Goal: Task Accomplishment & Management: Use online tool/utility

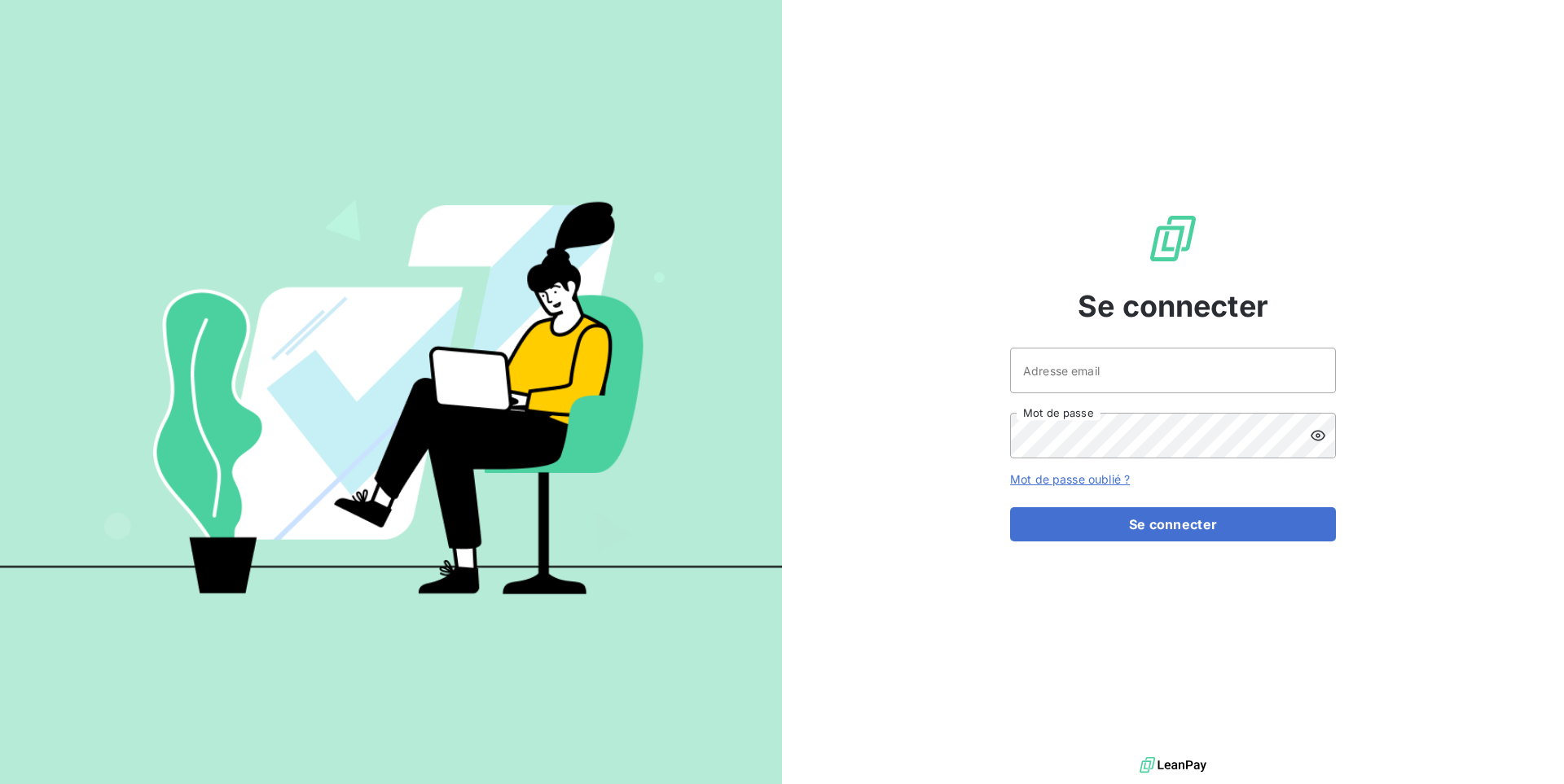
click at [1057, 409] on div "Adresse email Mot de passe" at bounding box center [1174, 403] width 326 height 111
click at [1054, 380] on input "Adresse email" at bounding box center [1174, 370] width 326 height 45
type input "admin@talenzalteisaudit"
click at [1011, 507] on button "Se connecter" at bounding box center [1174, 524] width 326 height 34
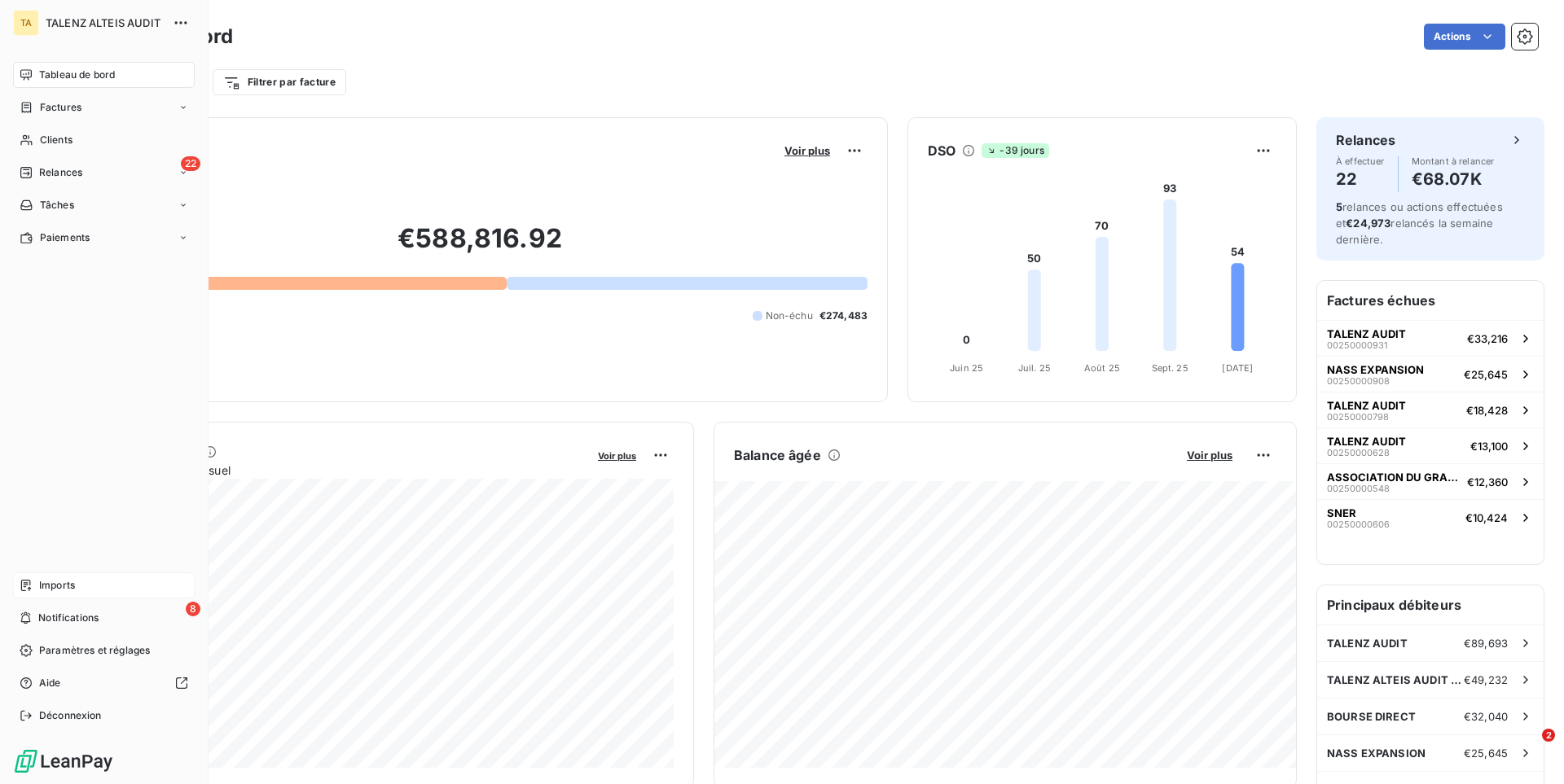
click at [30, 580] on icon at bounding box center [26, 585] width 13 height 13
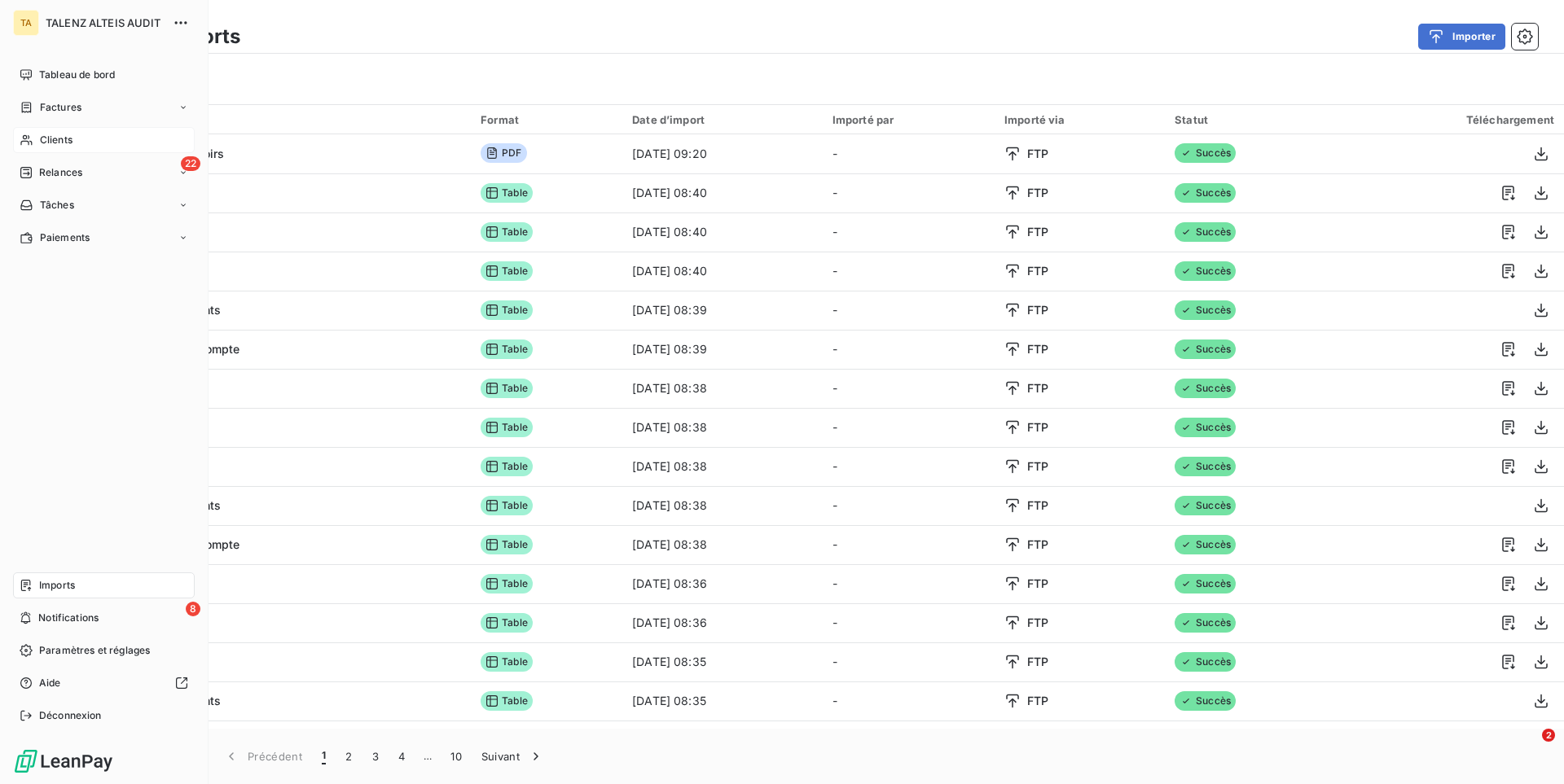
click at [62, 135] on span "Clients" at bounding box center [56, 140] width 32 height 15
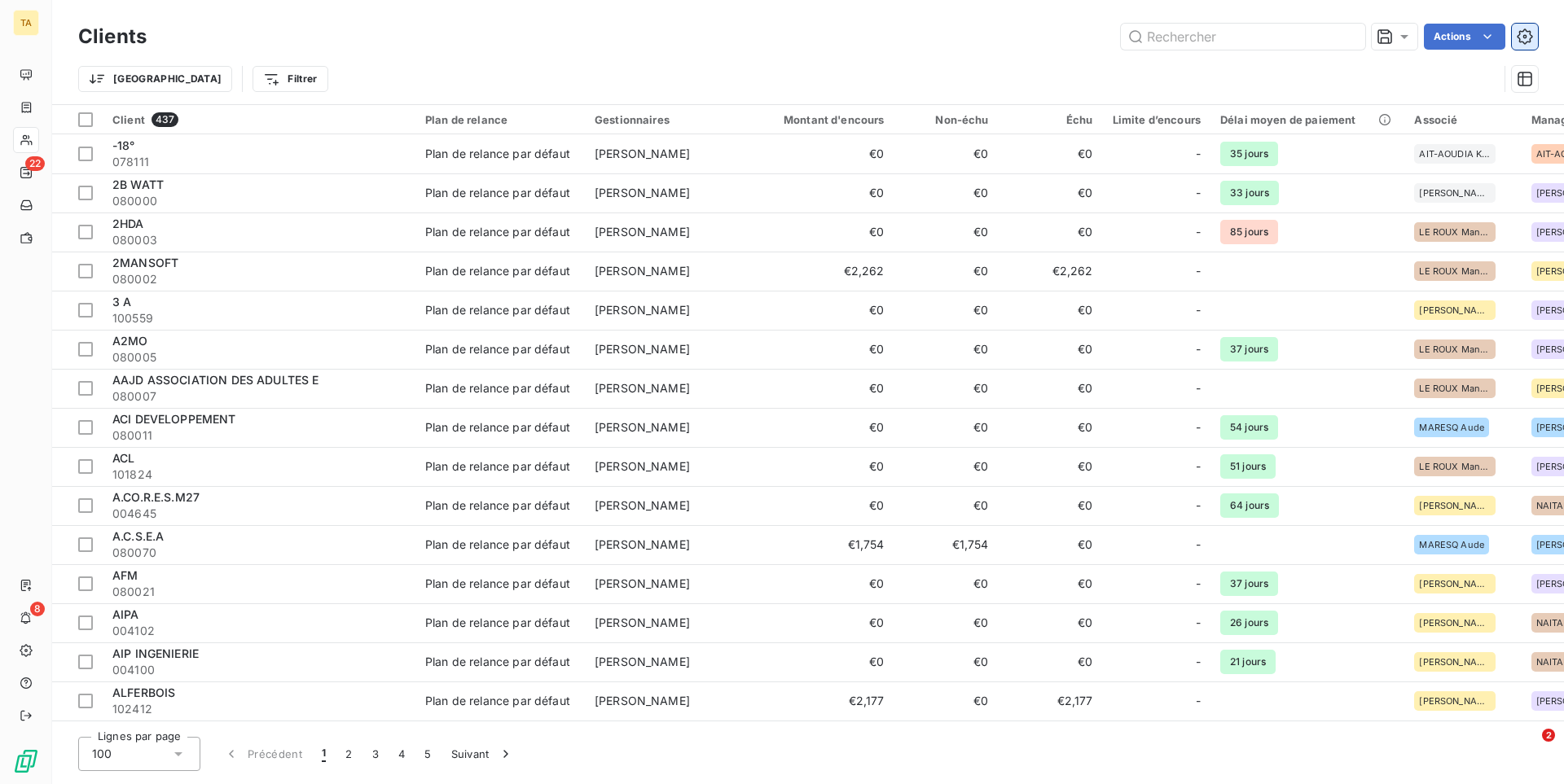
click at [1528, 42] on icon "button" at bounding box center [1525, 36] width 16 height 16
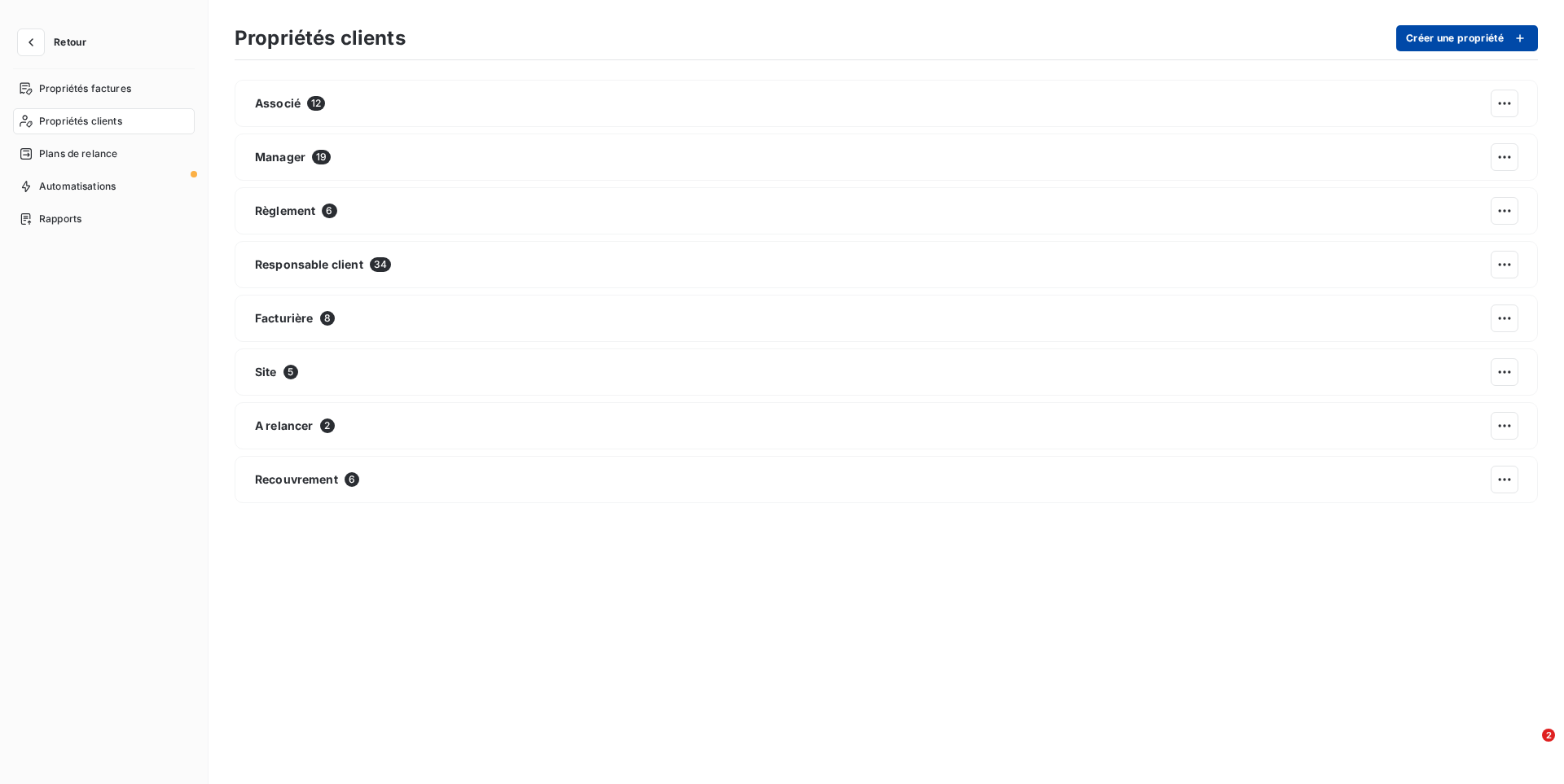
click at [1459, 39] on button "Créer une propriété" at bounding box center [1468, 38] width 142 height 27
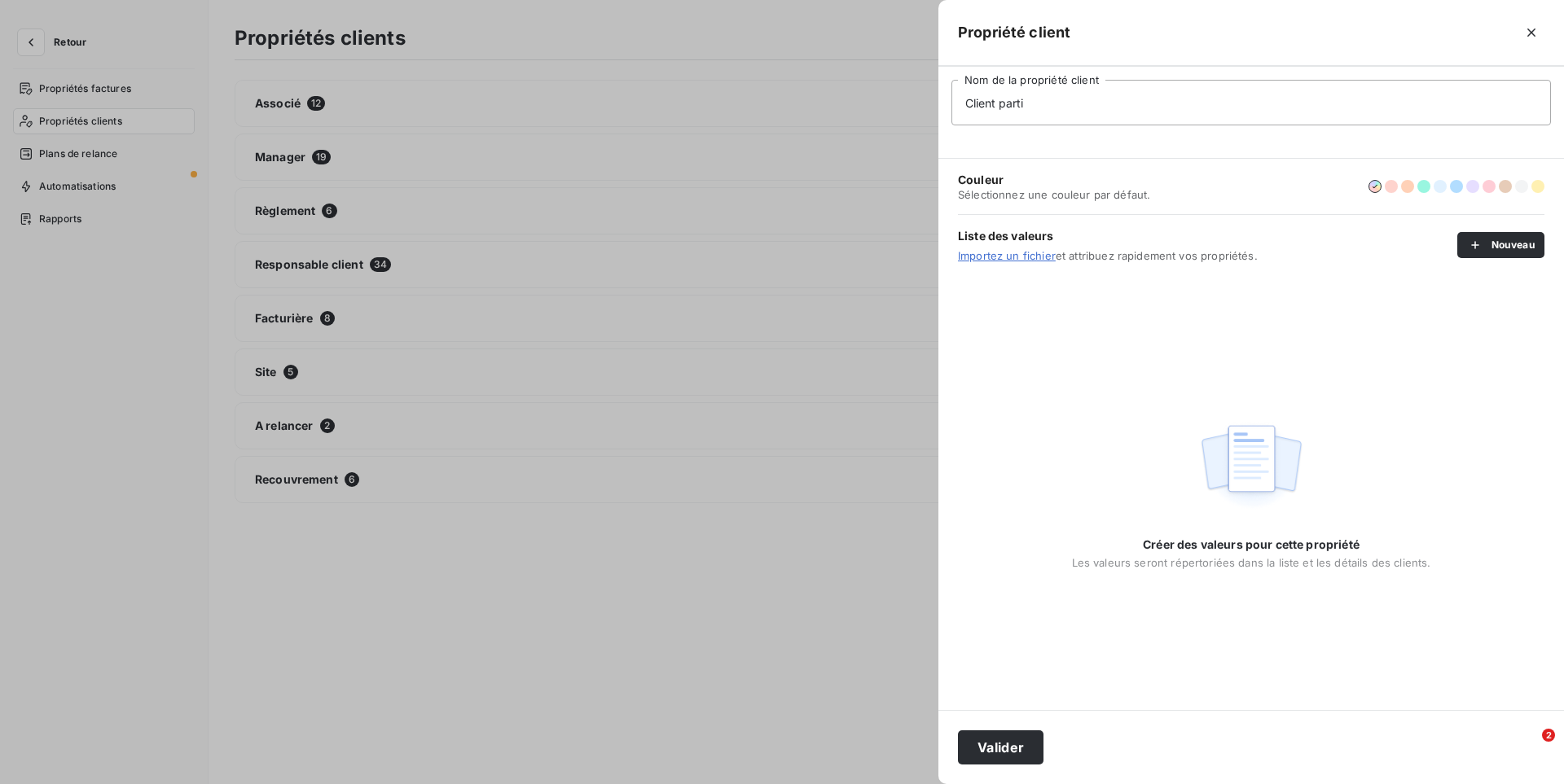
type input "Client parti"
click at [985, 329] on div "Créer des valeurs pour cette propriété Les valeurs seront répertoriées dans la …" at bounding box center [1251, 492] width 626 height 435
click at [1015, 745] on button "Valider" at bounding box center [1001, 747] width 86 height 34
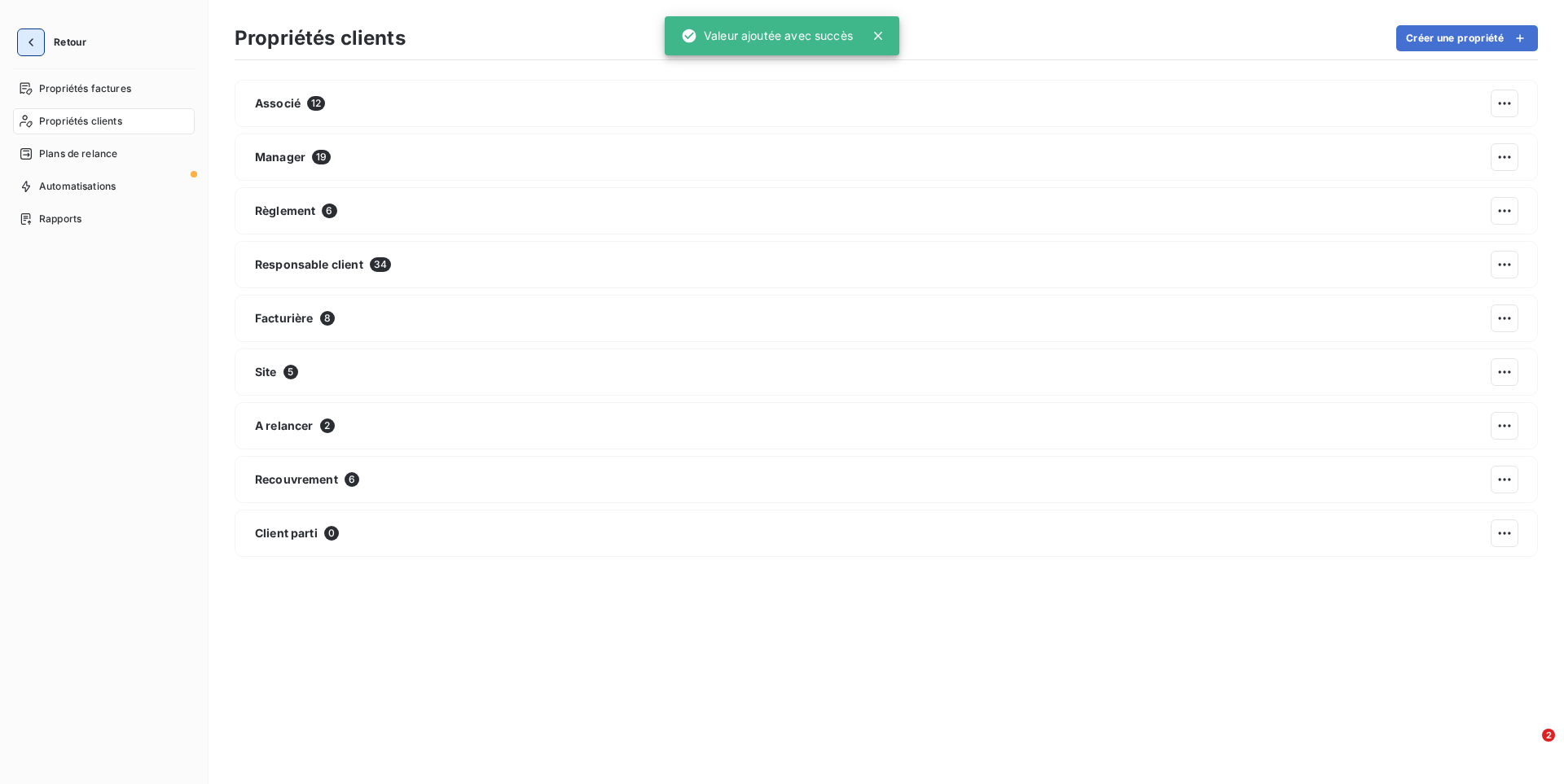
click at [26, 46] on icon "button" at bounding box center [30, 42] width 17 height 17
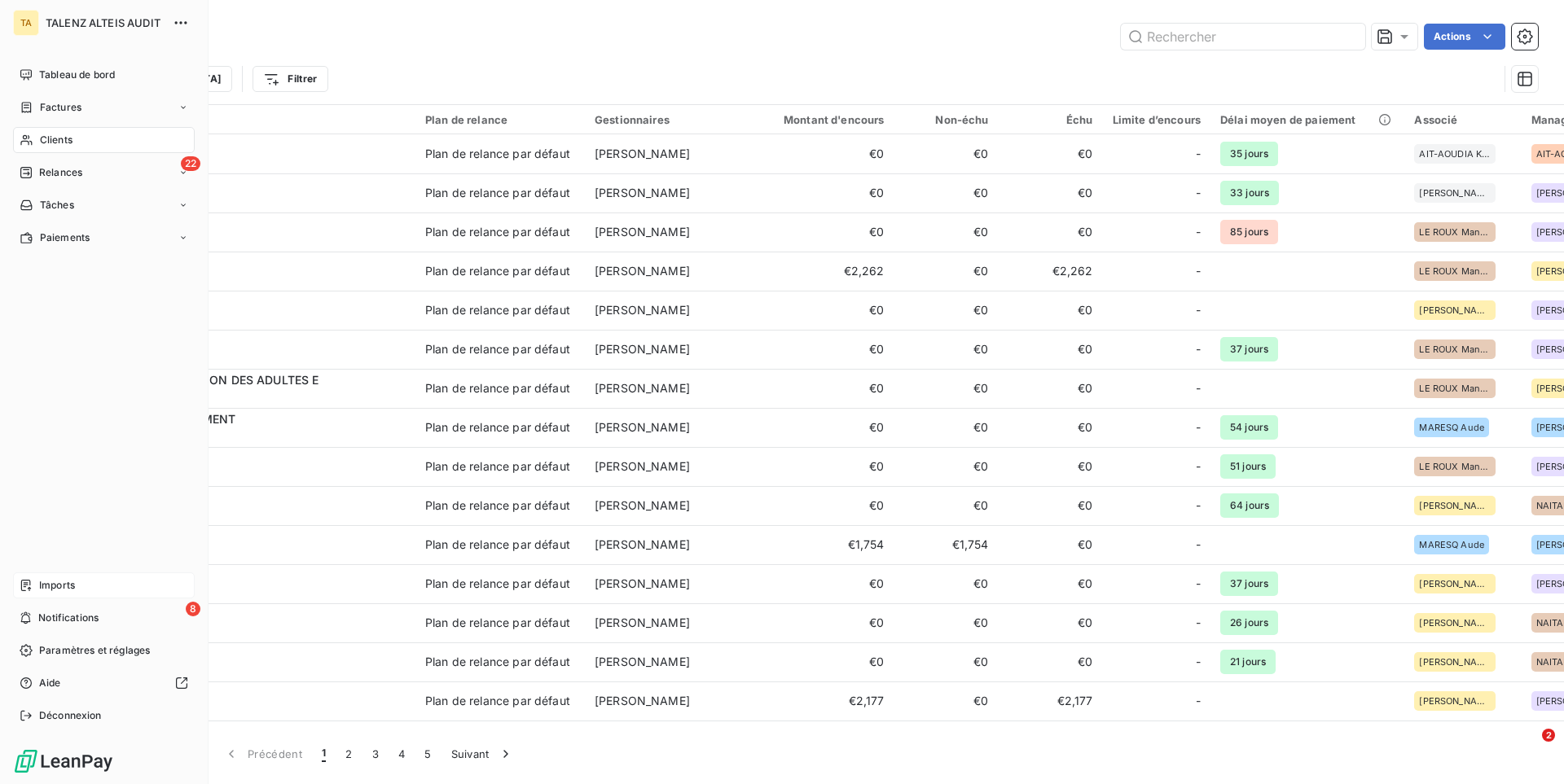
click at [27, 586] on icon at bounding box center [26, 585] width 13 height 13
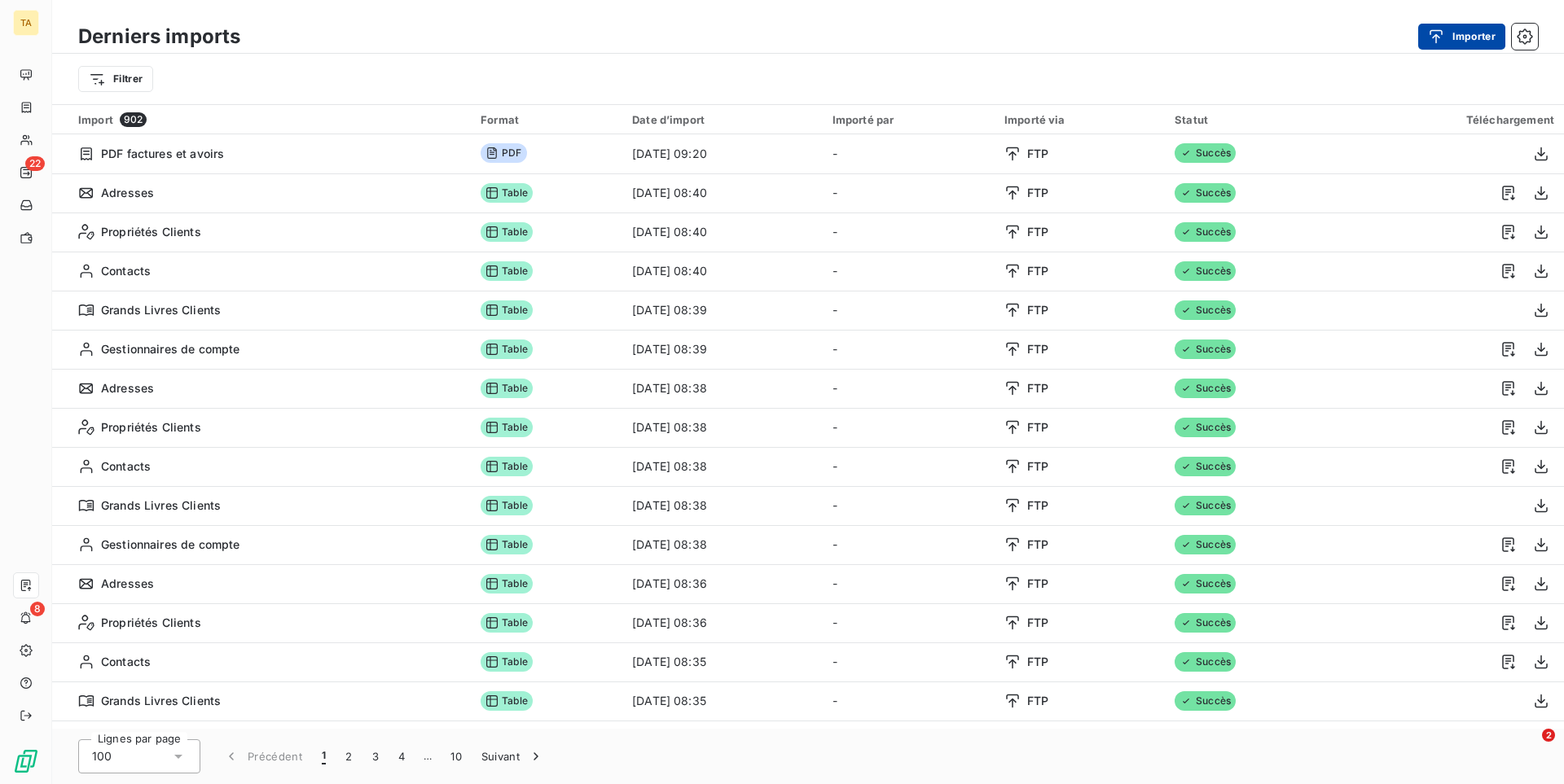
click at [1471, 46] on button "Importer" at bounding box center [1462, 36] width 87 height 27
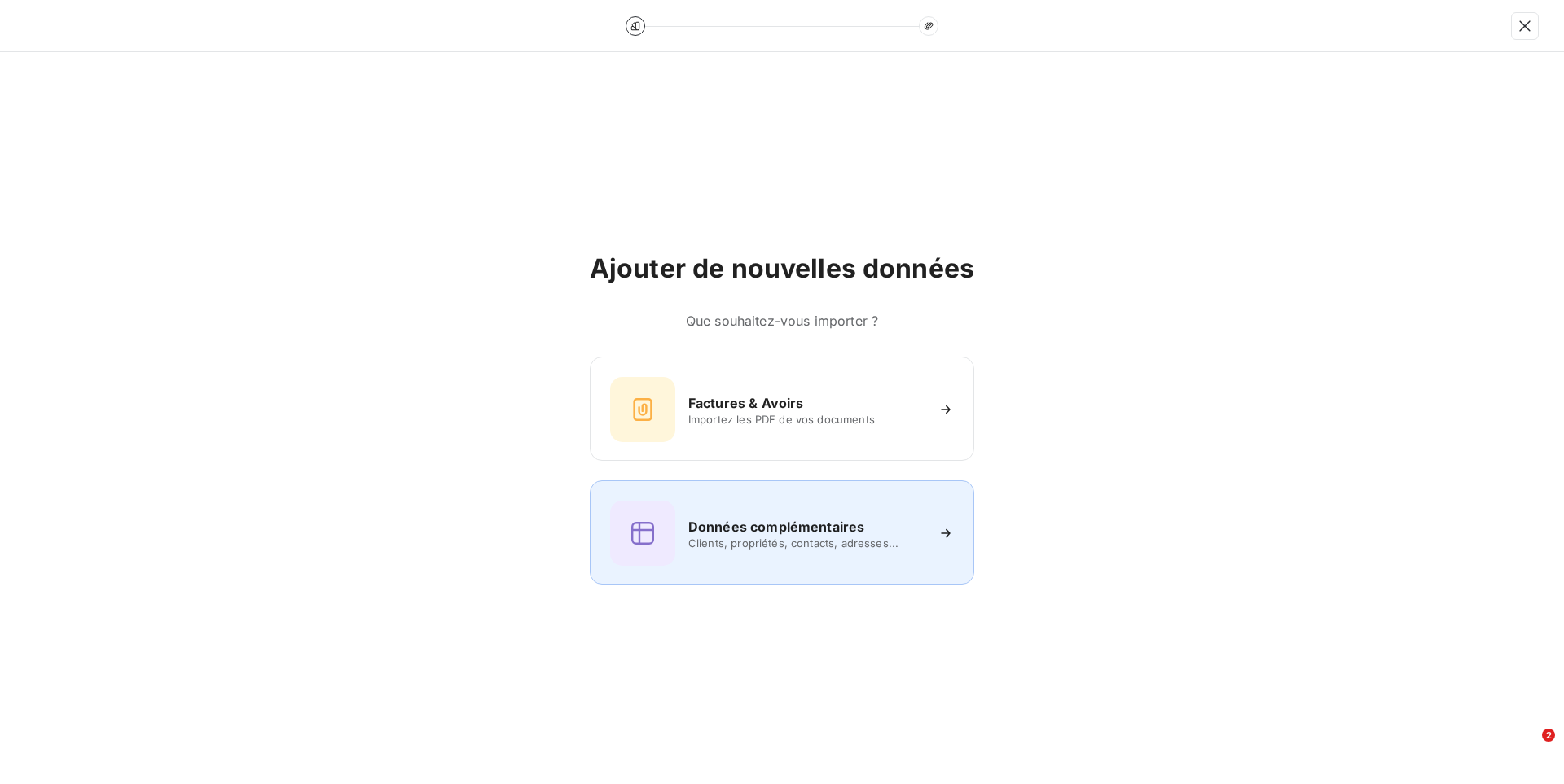
click at [847, 565] on div "Données complémentaires Clients, propriétés, contacts, adresses..." at bounding box center [782, 533] width 344 height 65
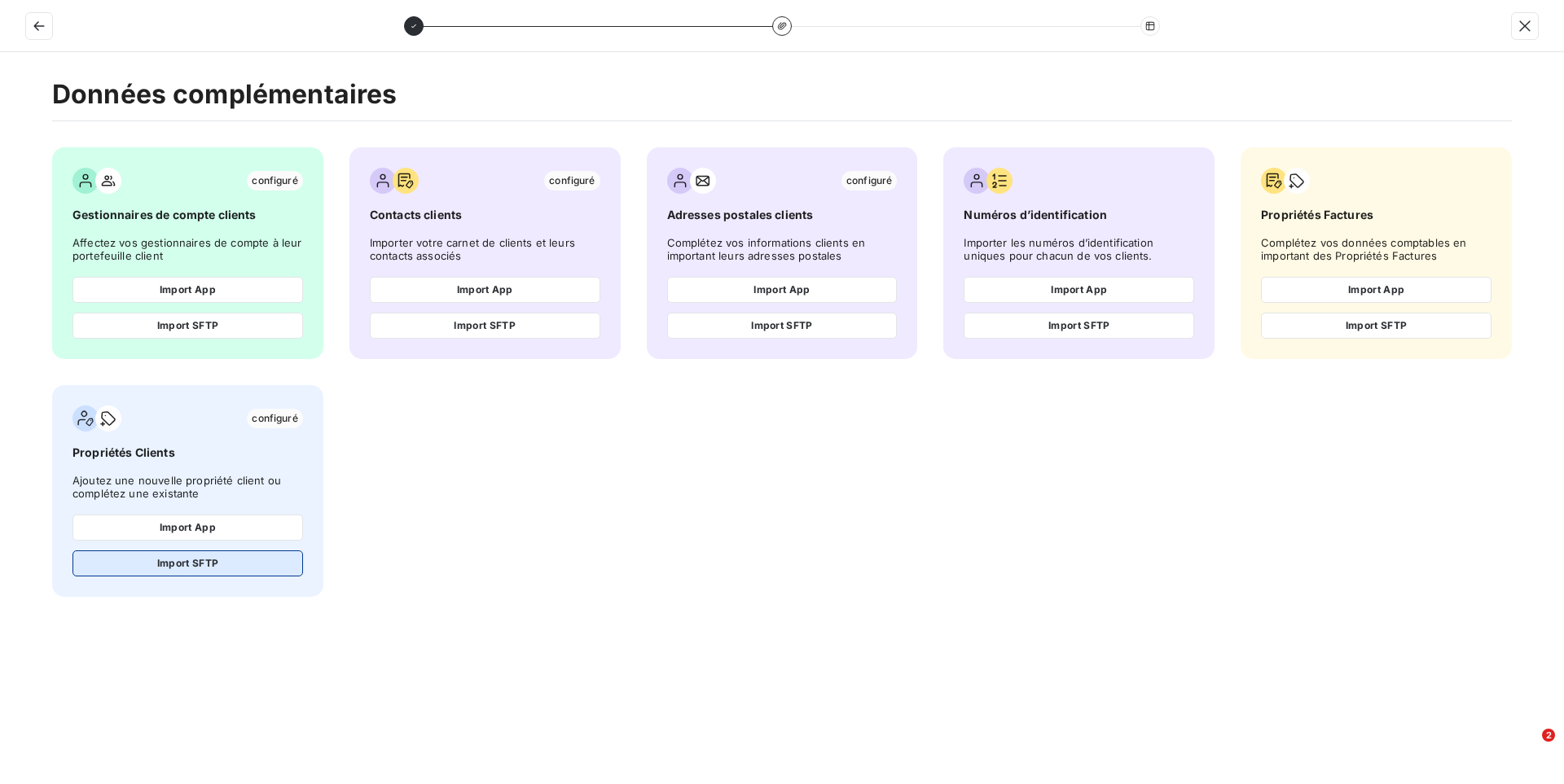
click at [254, 564] on button "Import SFTP" at bounding box center [188, 563] width 231 height 27
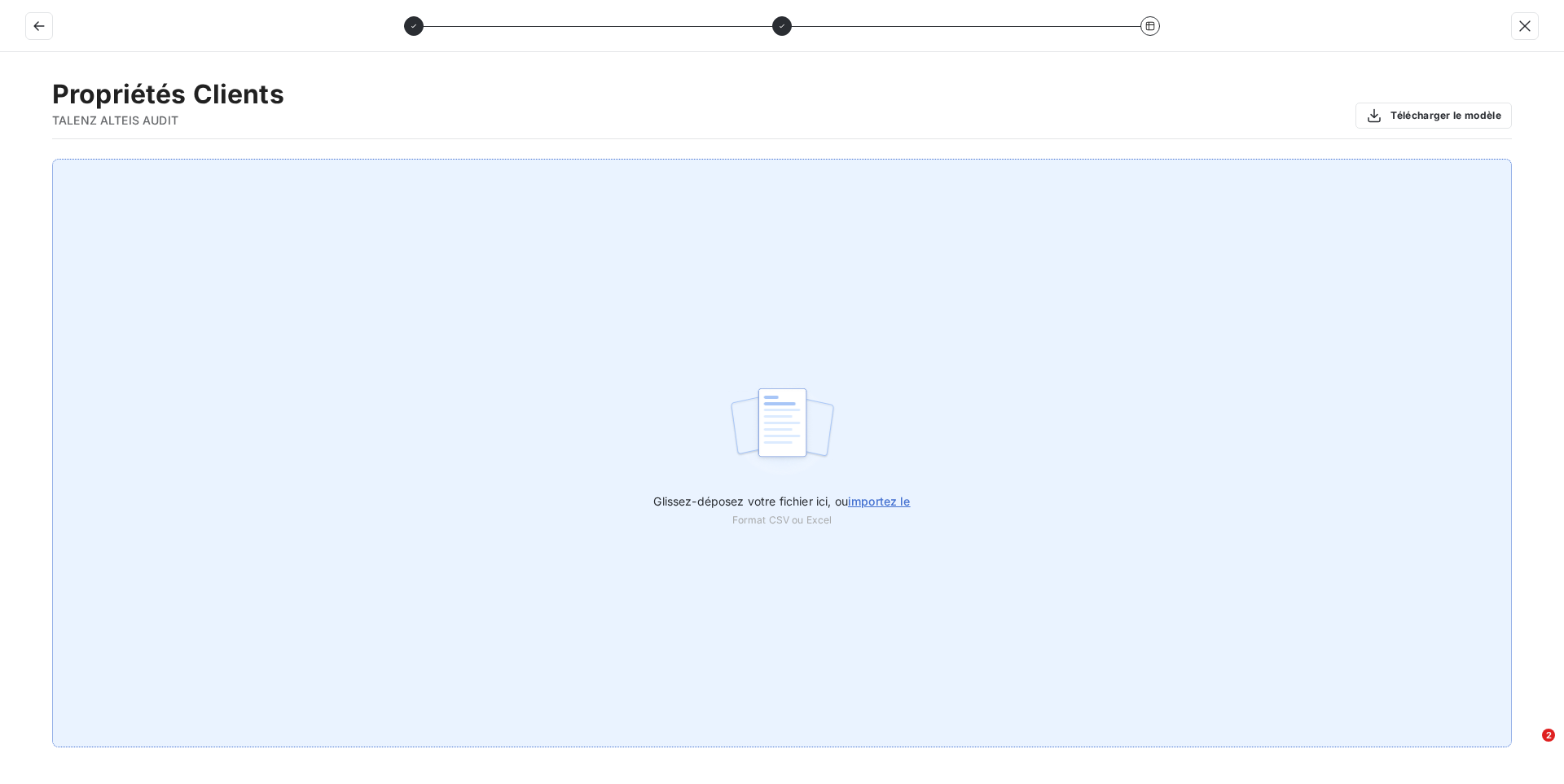
click at [878, 499] on span "importez le" at bounding box center [880, 501] width 63 height 14
click at [1, 159] on input "Glissez-déposez votre fichier ici, ou importez le" at bounding box center [0, 159] width 1 height 1
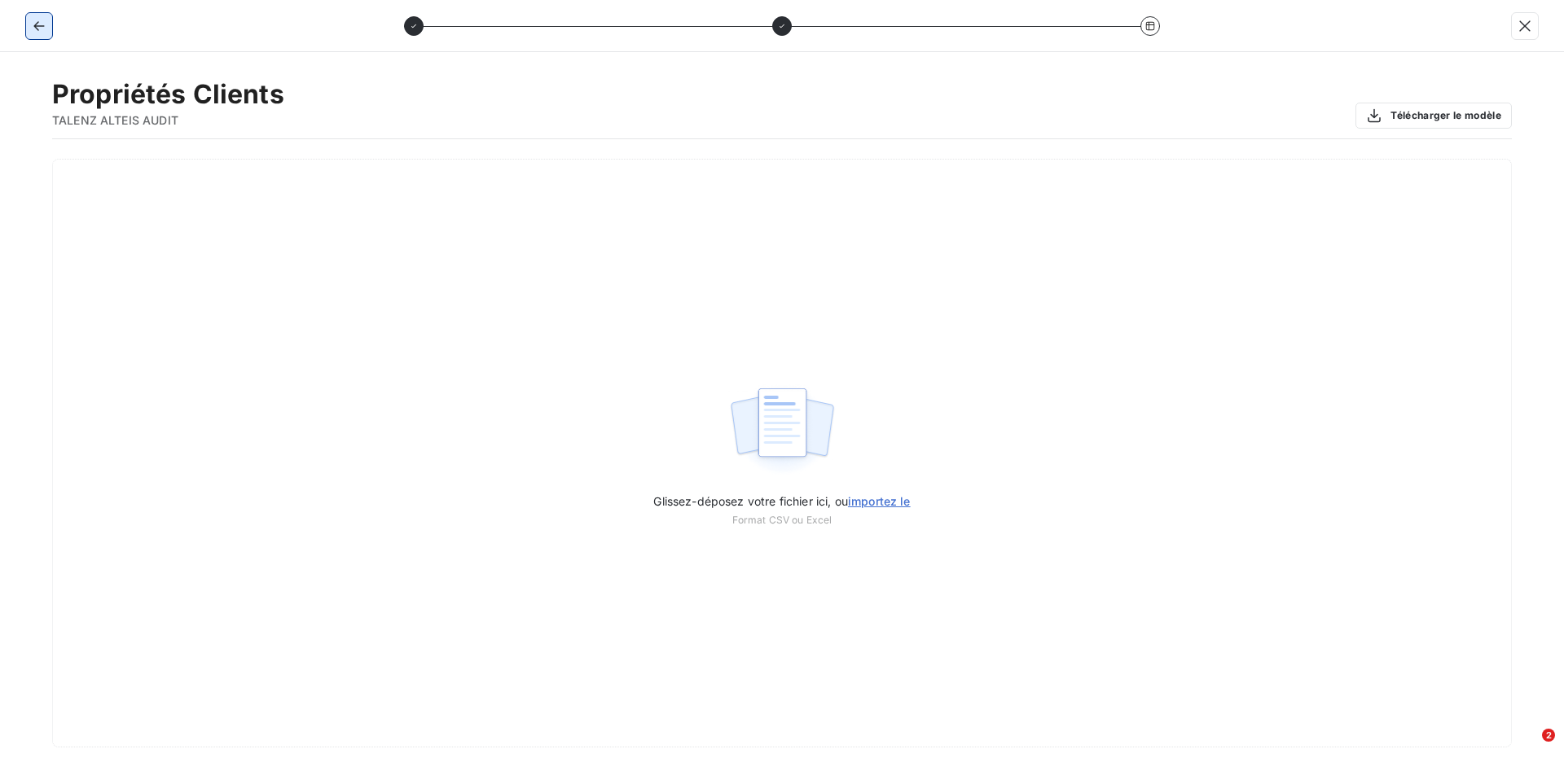
click at [30, 17] on button "button" at bounding box center [39, 26] width 27 height 27
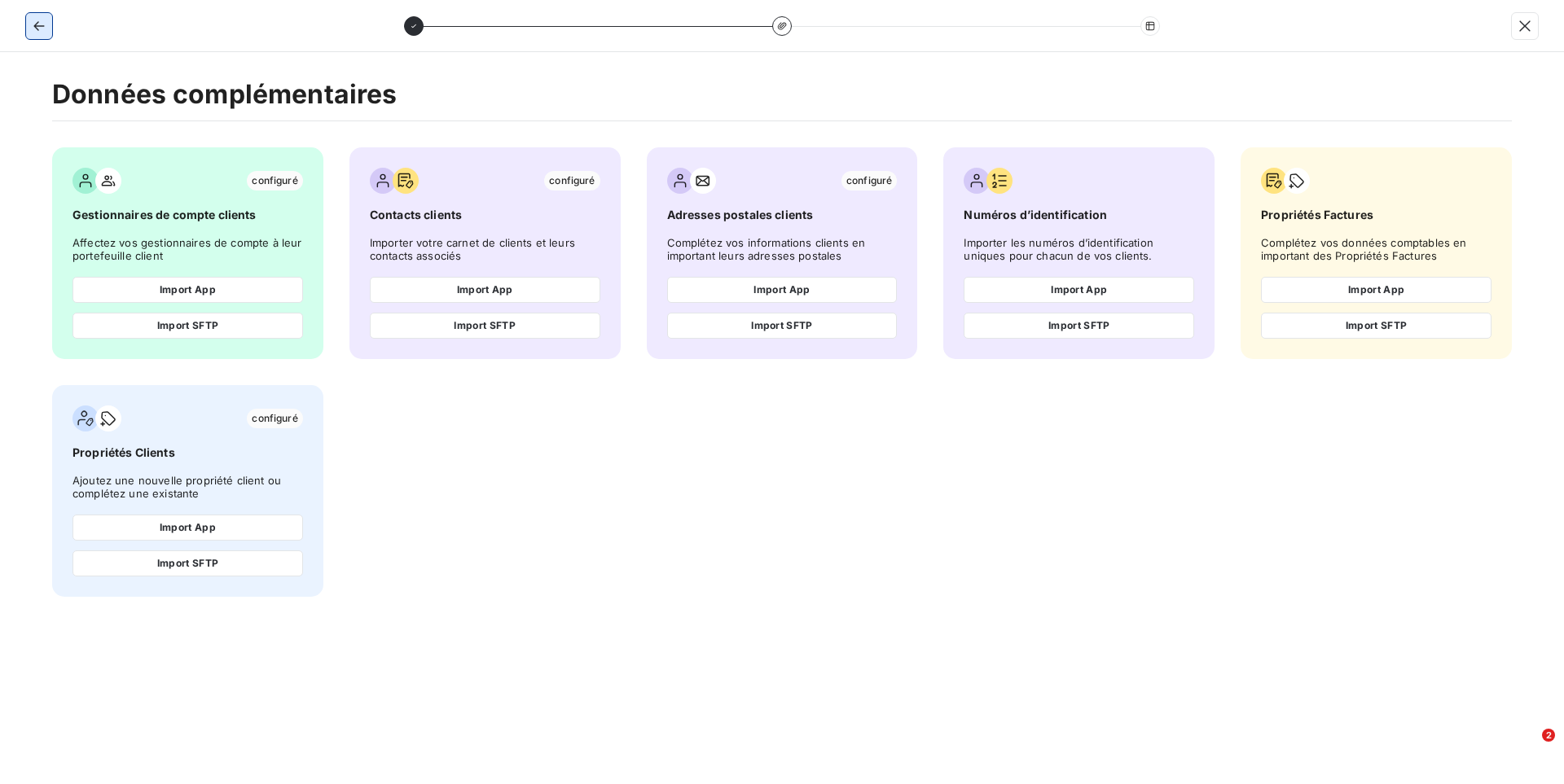
click at [30, 17] on button "button" at bounding box center [39, 26] width 27 height 27
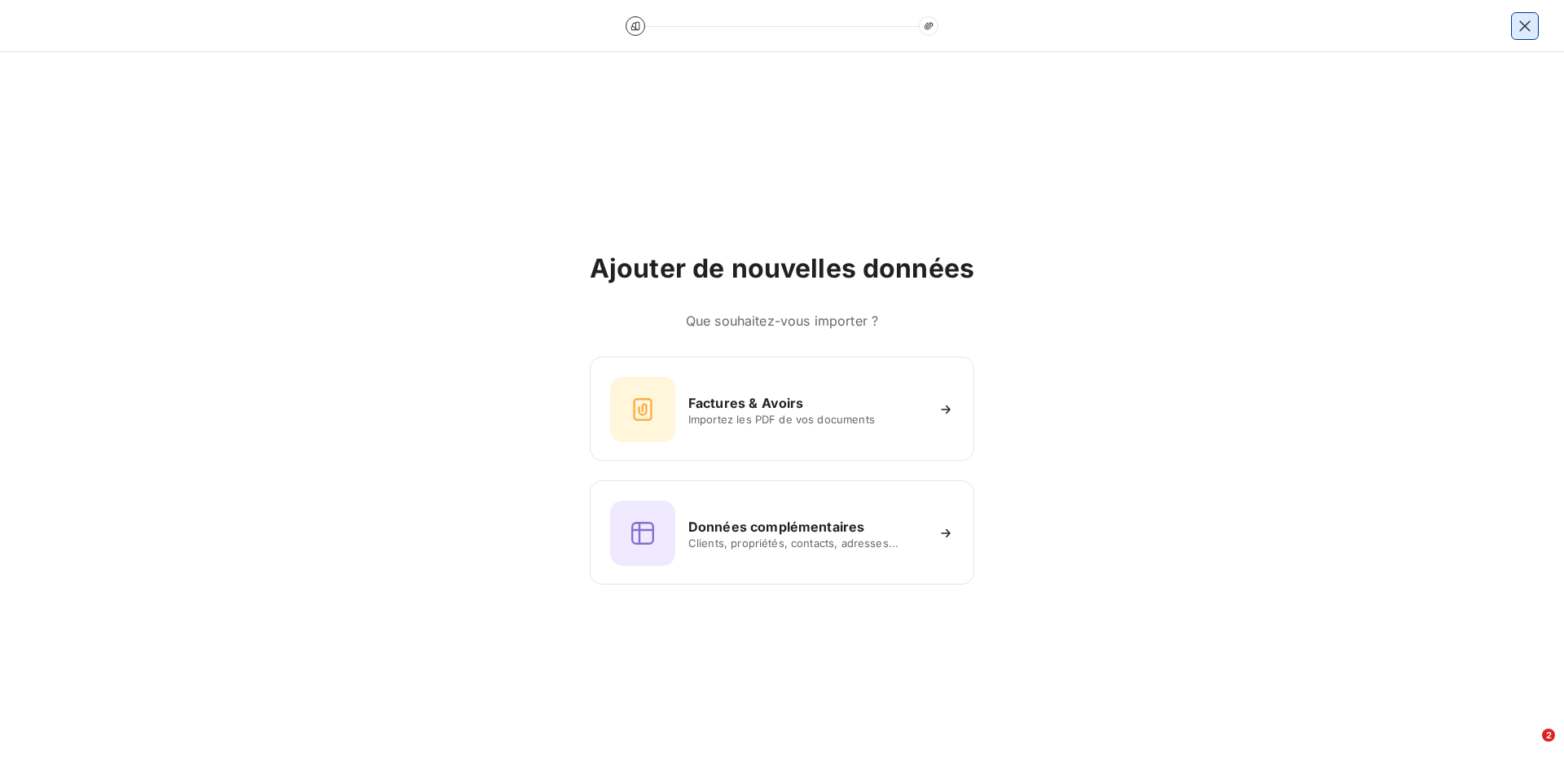
click at [1528, 25] on icon "button" at bounding box center [1525, 26] width 11 height 11
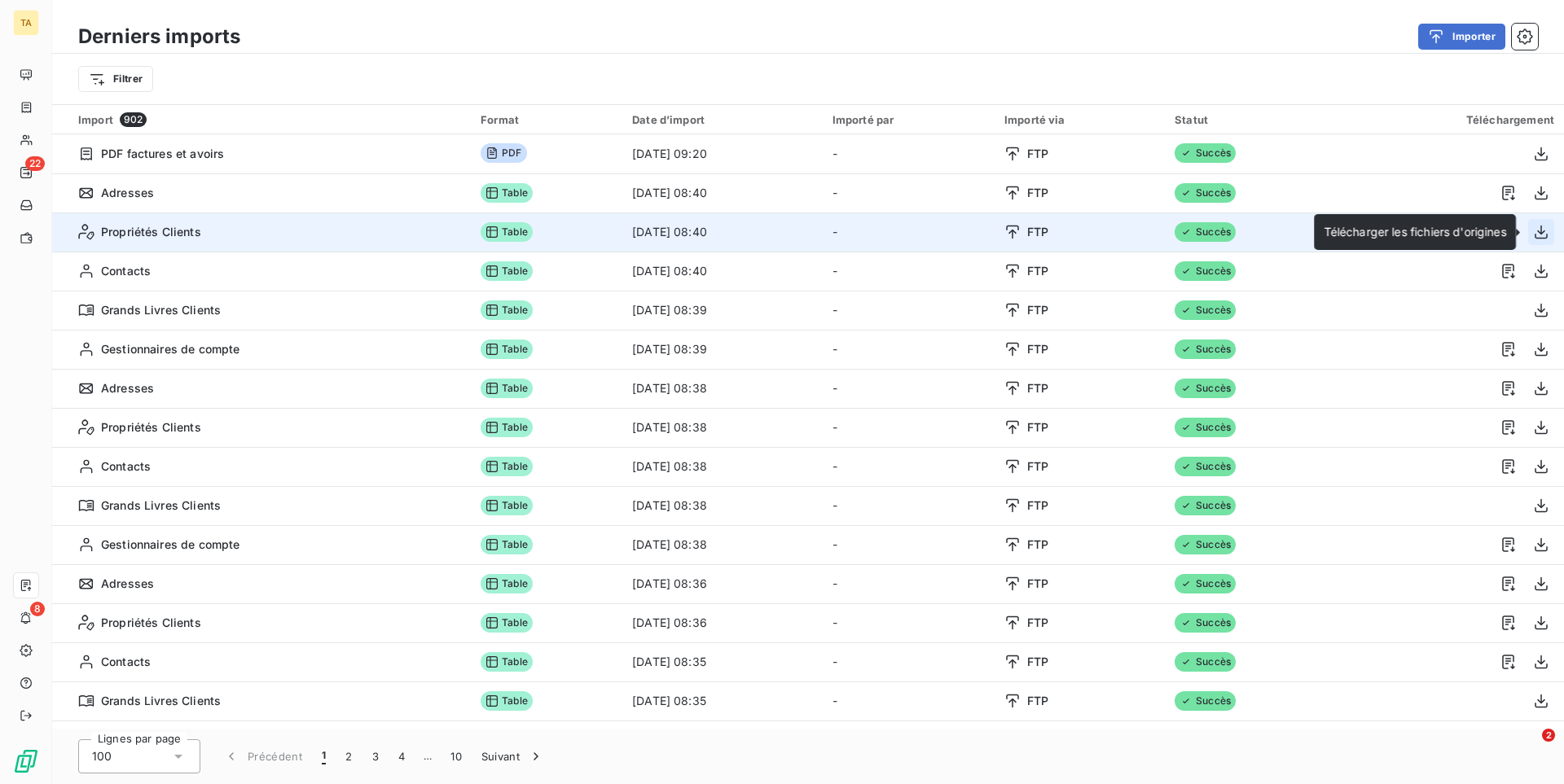
click at [1535, 237] on icon "button" at bounding box center [1541, 233] width 13 height 14
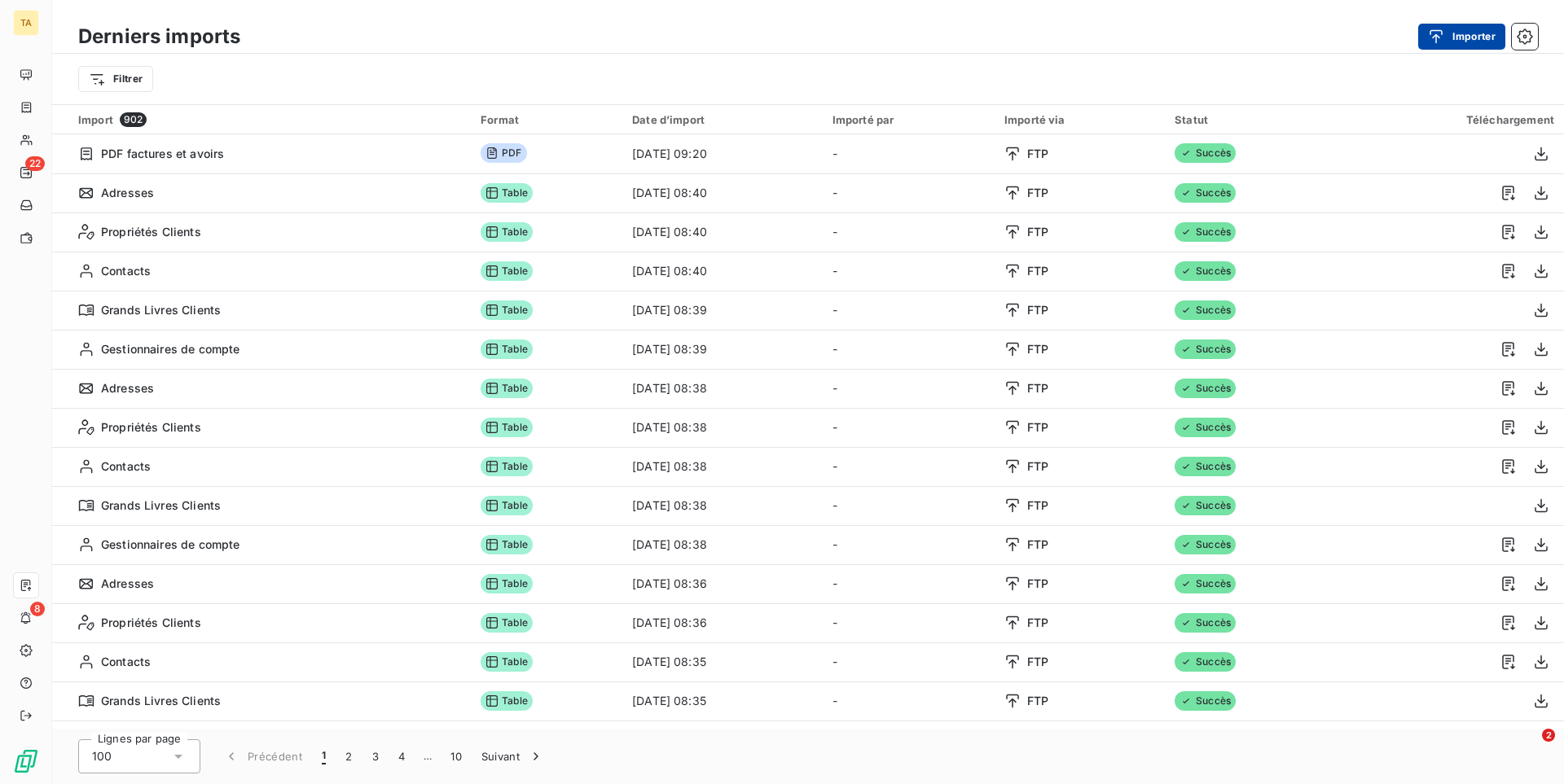
click at [1479, 34] on button "Importer" at bounding box center [1462, 36] width 87 height 27
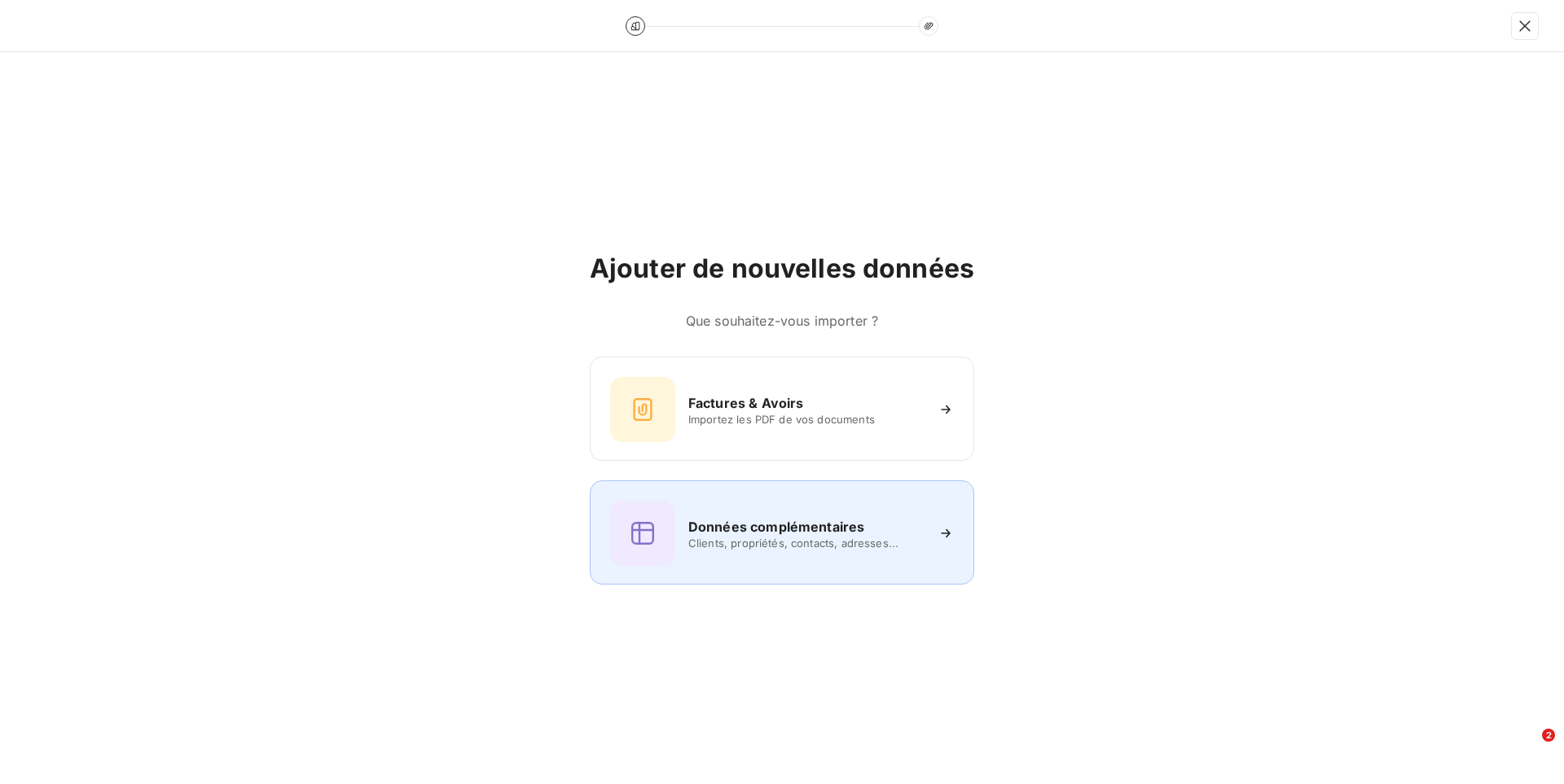
click at [764, 532] on h6 "Données complémentaires" at bounding box center [776, 527] width 176 height 20
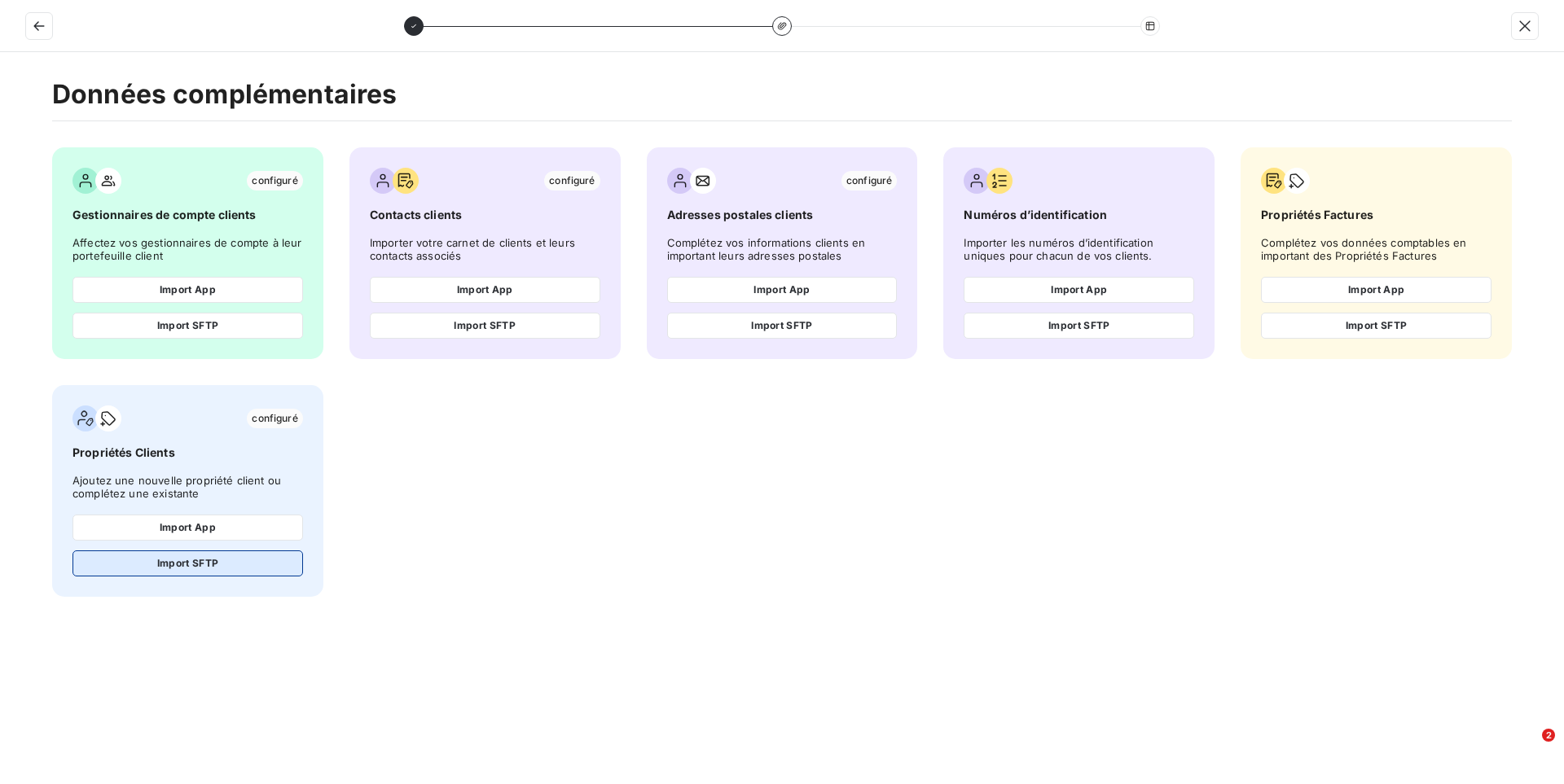
click at [210, 557] on button "Import SFTP" at bounding box center [188, 563] width 231 height 27
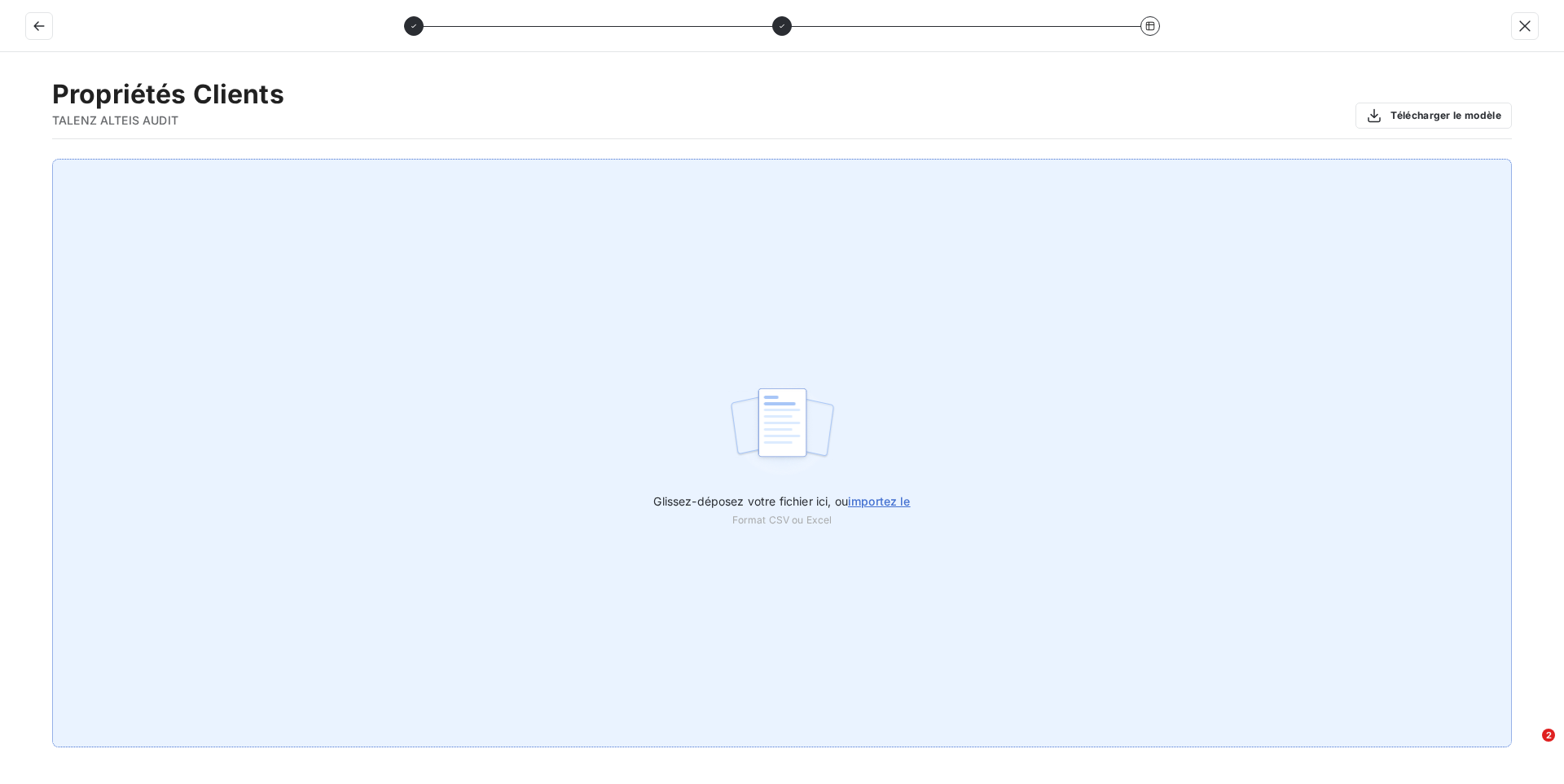
click at [897, 504] on span "importez le" at bounding box center [880, 501] width 63 height 14
click at [1, 159] on input "Glissez-déposez votre fichier ici, ou importez le" at bounding box center [0, 159] width 1 height 1
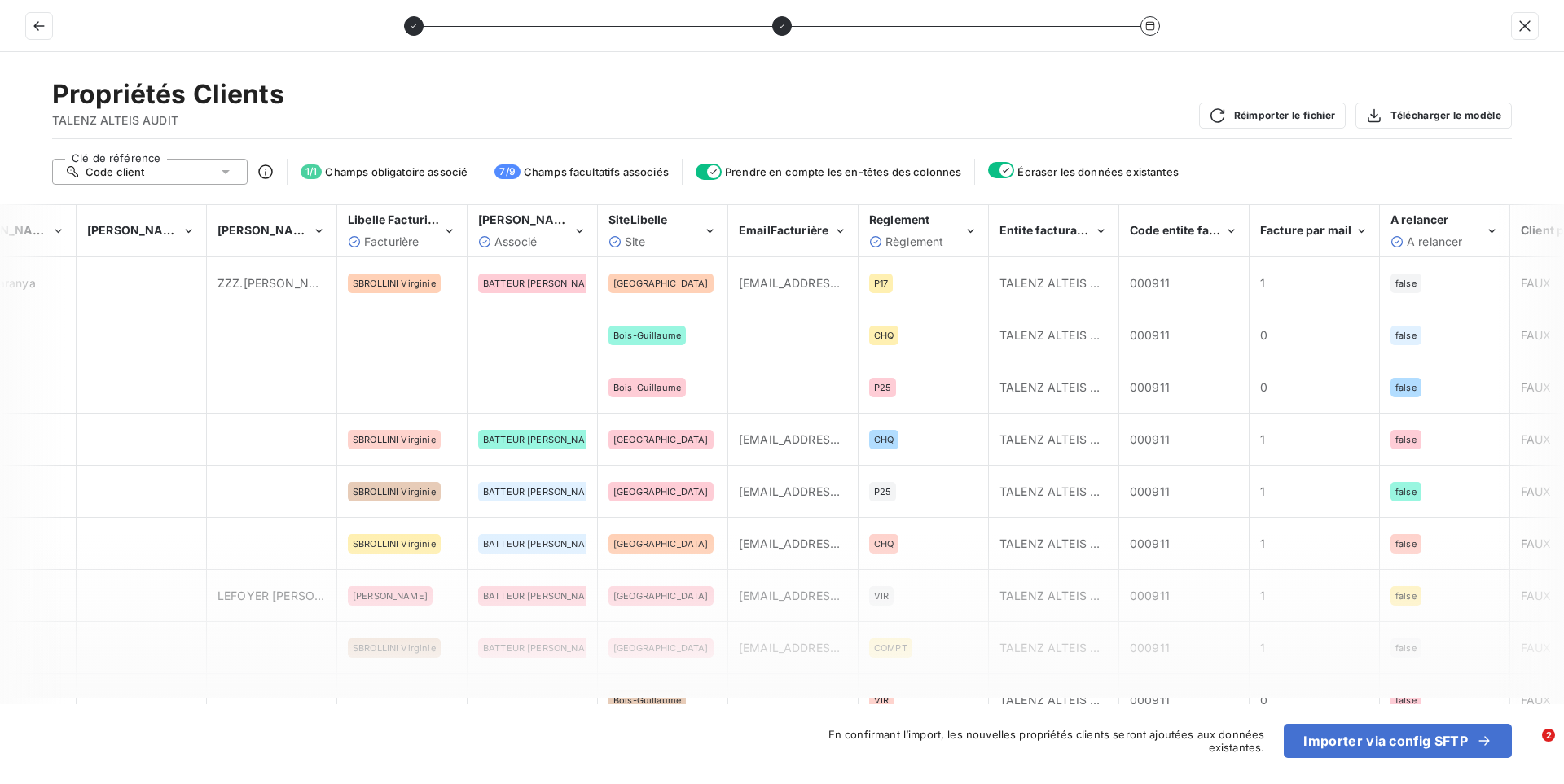
scroll to position [0, 1565]
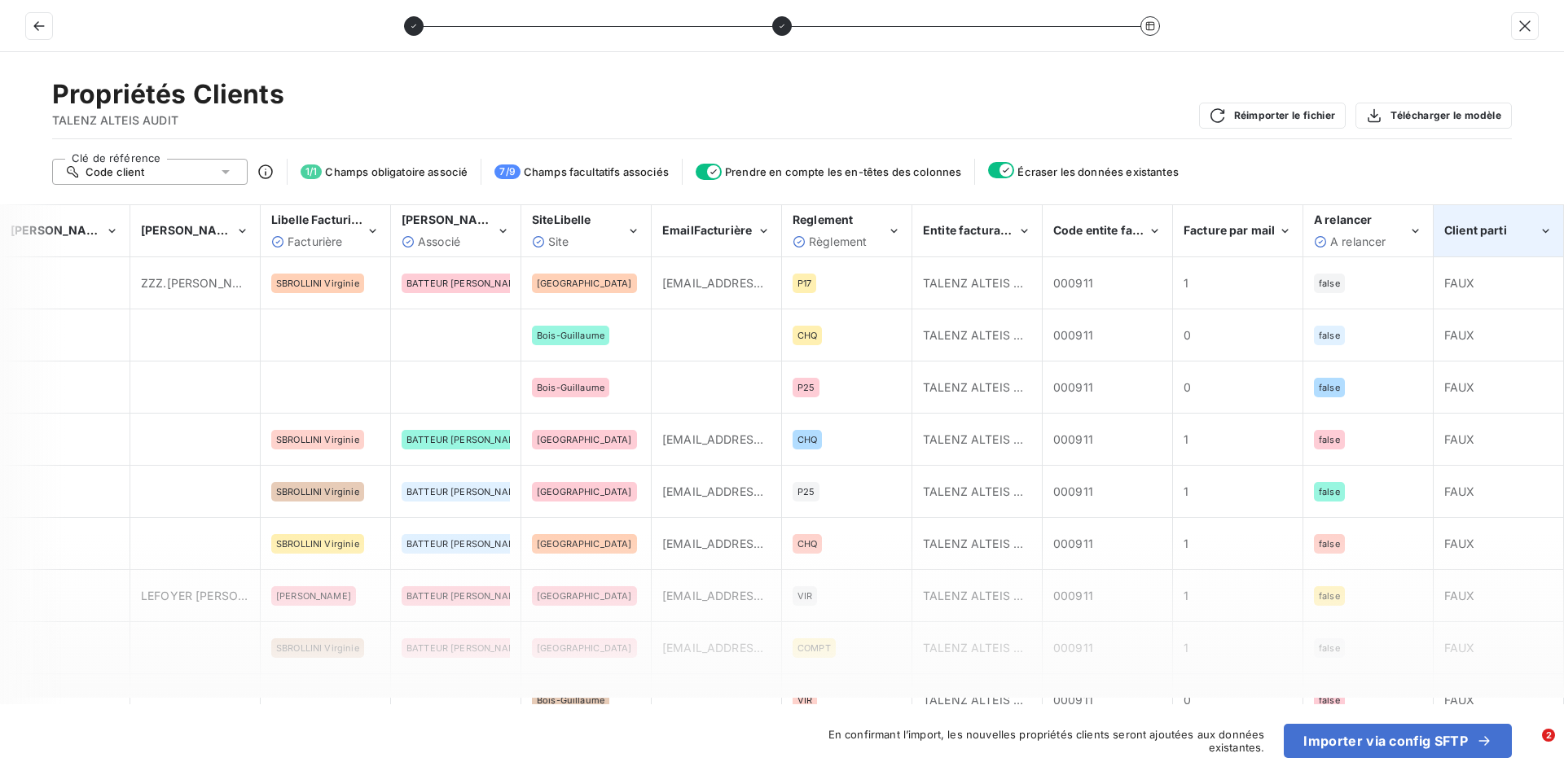
click at [1535, 224] on div "Client parti" at bounding box center [1492, 230] width 94 height 17
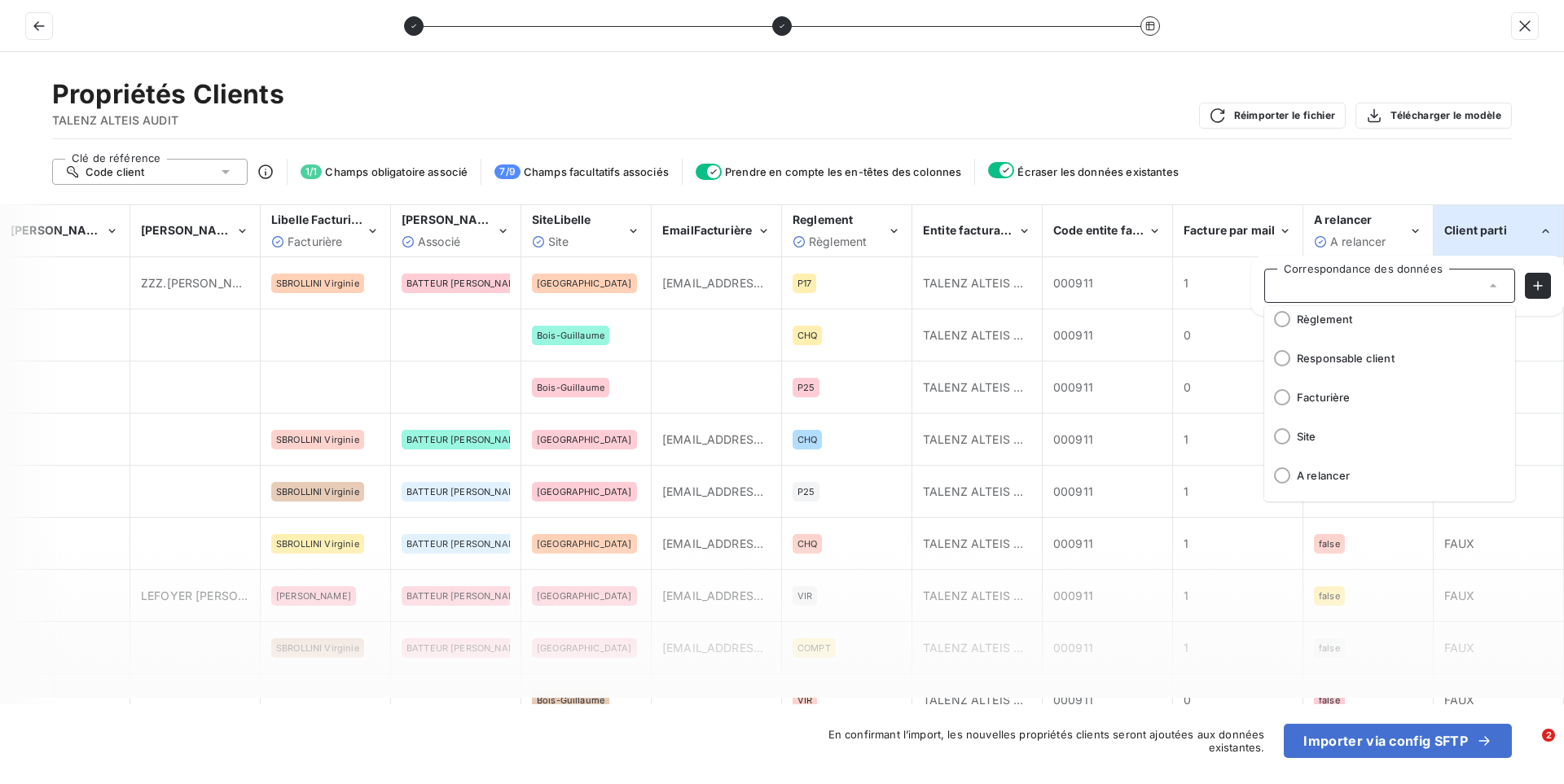
scroll to position [241, 0]
click at [1382, 482] on span "Client parti" at bounding box center [1399, 478] width 205 height 13
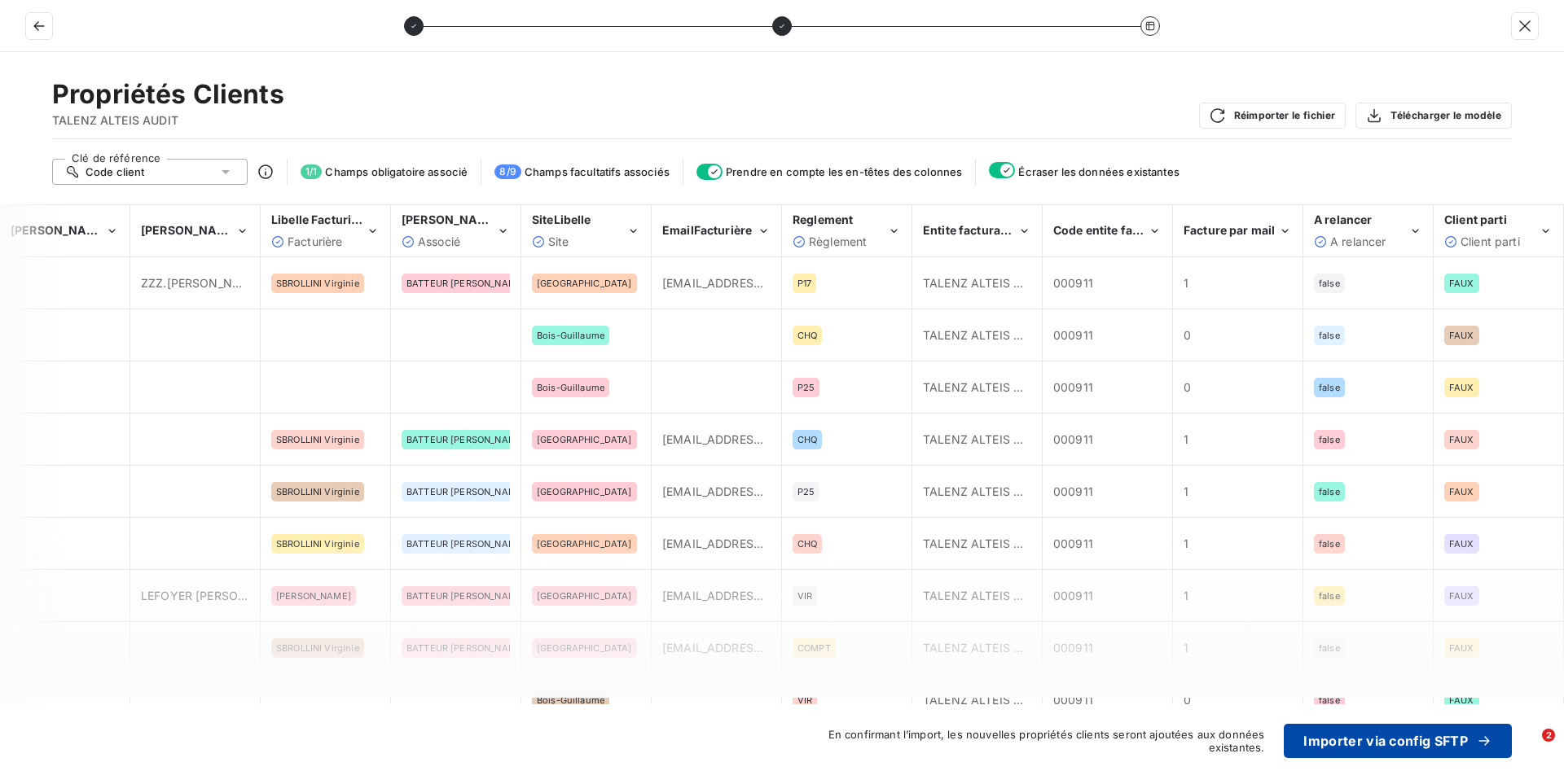
click at [1393, 744] on button "Importer via config SFTP" at bounding box center [1398, 741] width 228 height 34
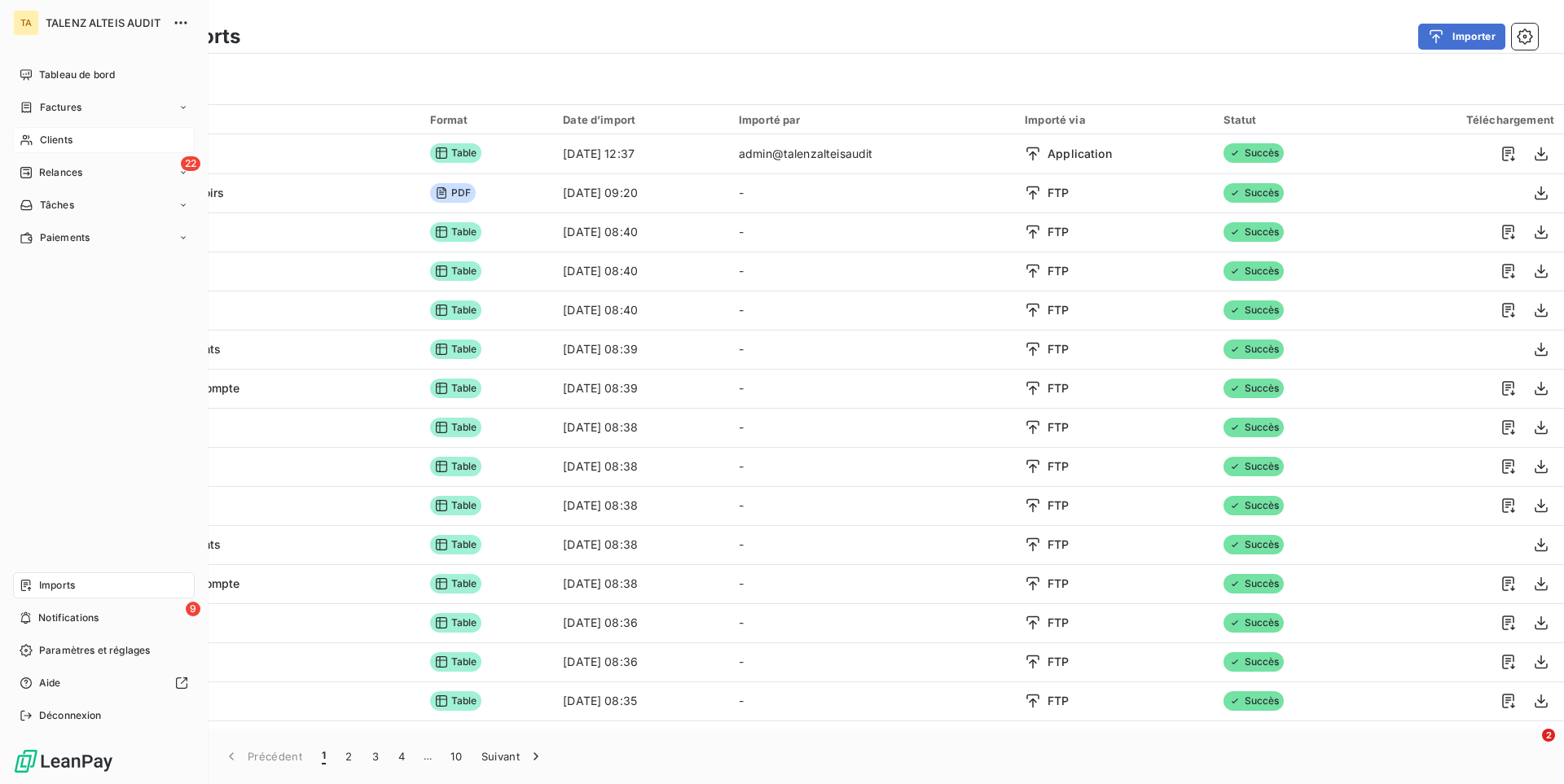
click at [51, 143] on span "Clients" at bounding box center [56, 140] width 32 height 15
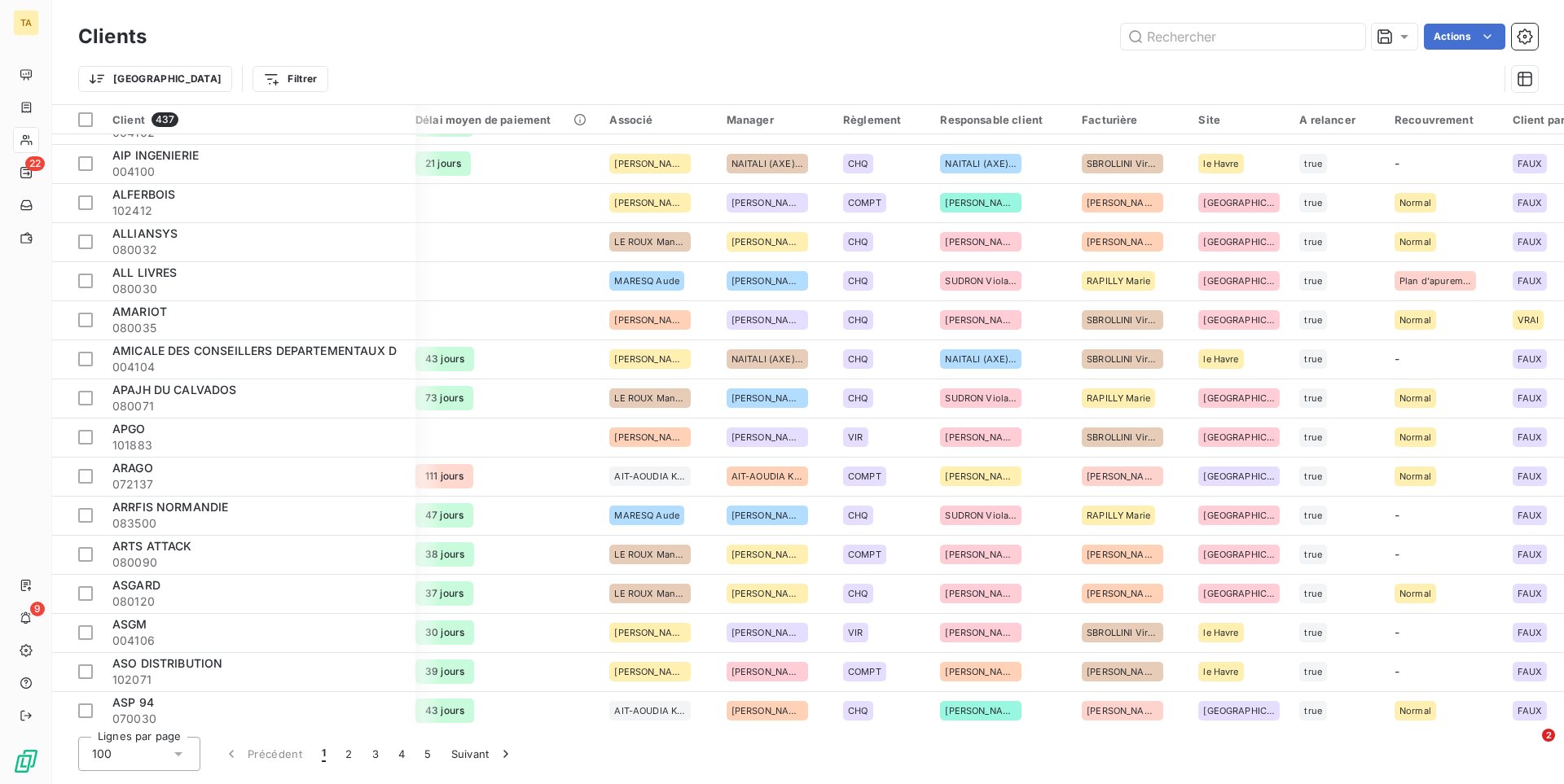
scroll to position [193, 710]
